Goal: Task Accomplishment & Management: Manage account settings

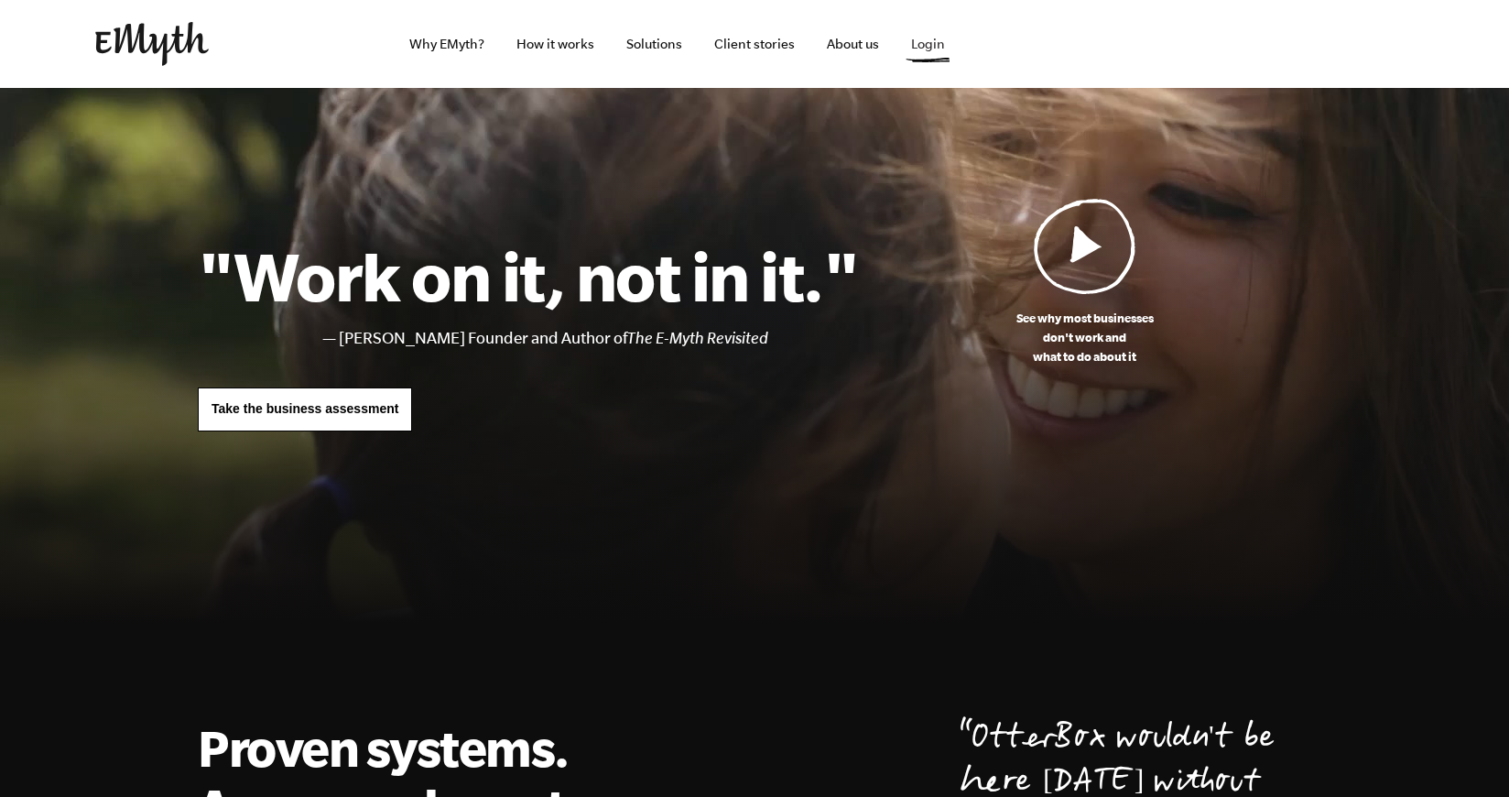
click at [934, 50] on link "Login" at bounding box center [927, 44] width 63 height 88
drag, startPoint x: 0, startPoint y: 0, endPoint x: 932, endPoint y: 52, distance: 933.7
click at [932, 52] on link "Login" at bounding box center [927, 44] width 63 height 88
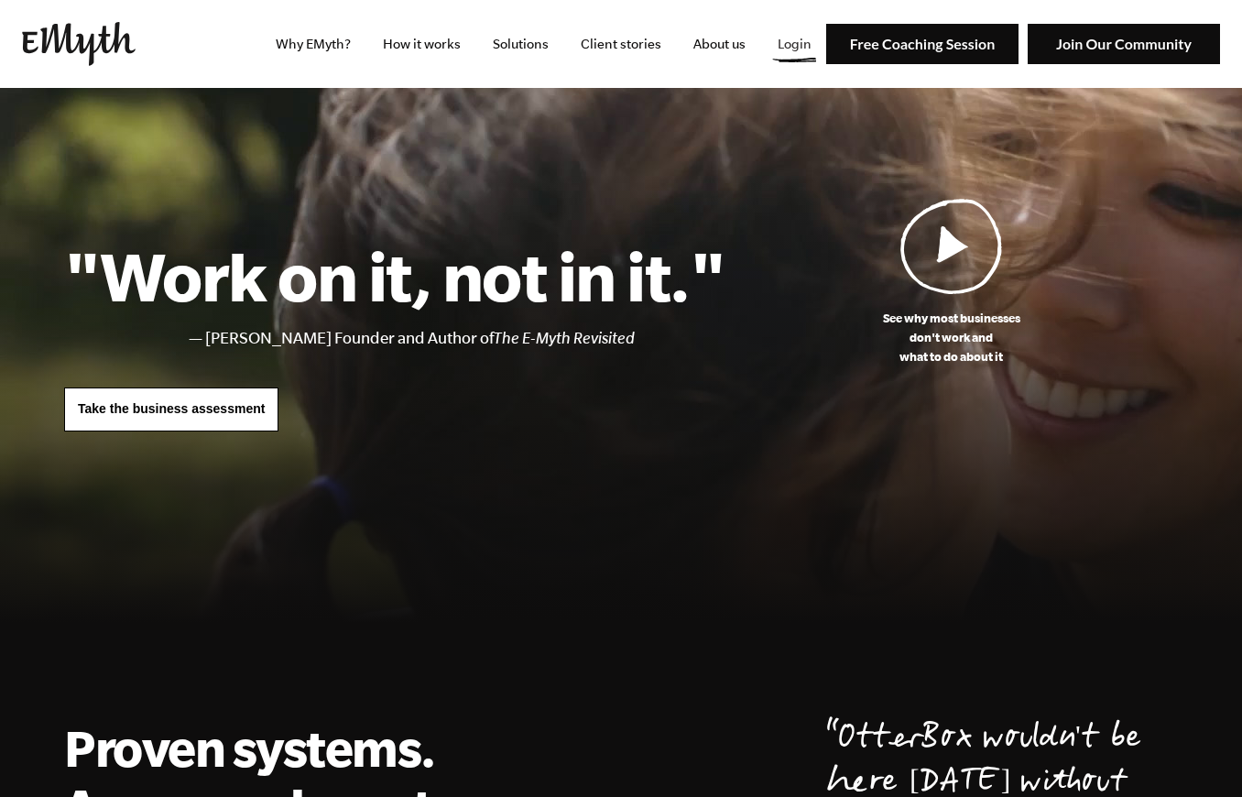
drag, startPoint x: 0, startPoint y: 0, endPoint x: 793, endPoint y: 42, distance: 794.1
click at [793, 42] on link "Login" at bounding box center [794, 44] width 63 height 88
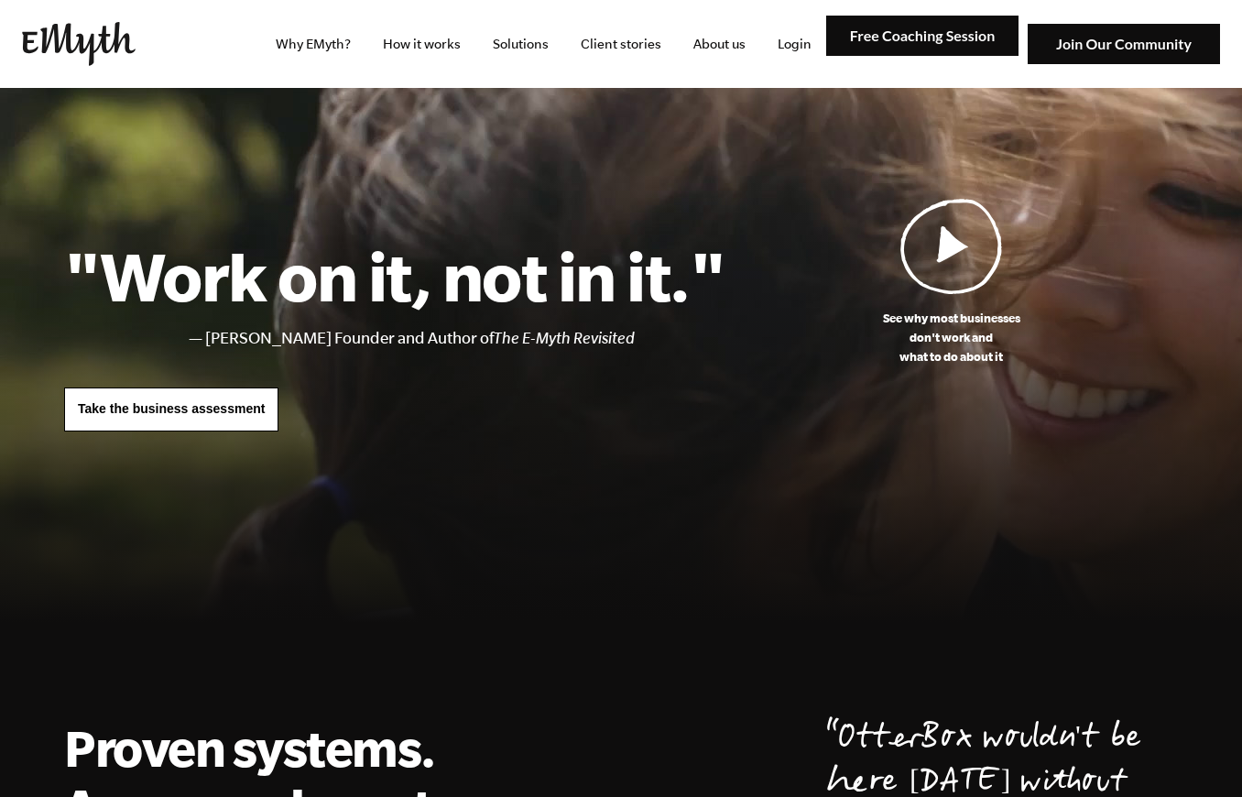
click at [783, 49] on link "Login" at bounding box center [794, 44] width 63 height 88
click at [781, 47] on link "Login" at bounding box center [794, 44] width 63 height 88
